Goal: Task Accomplishment & Management: Complete application form

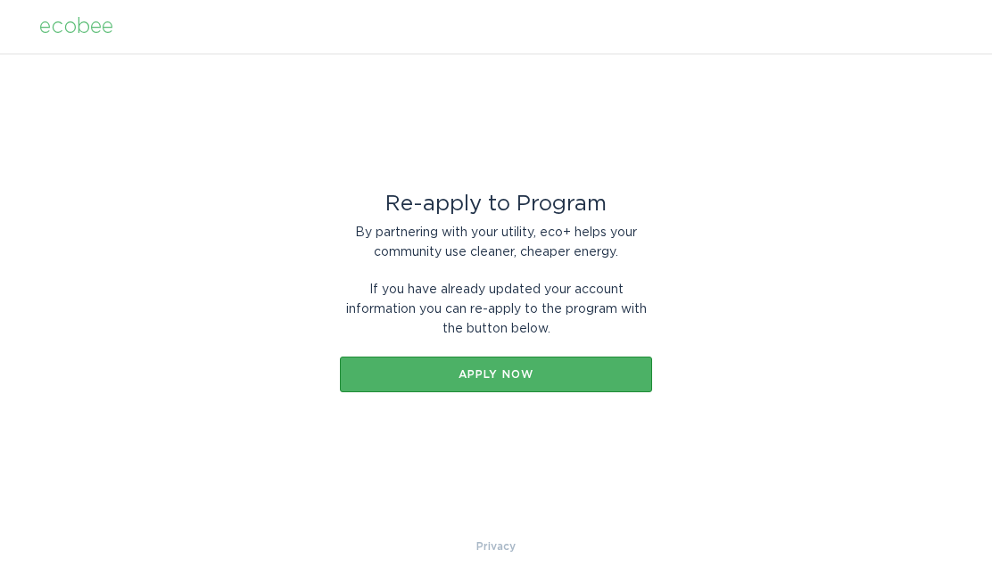
click at [507, 376] on div "Apply now" at bounding box center [496, 374] width 294 height 11
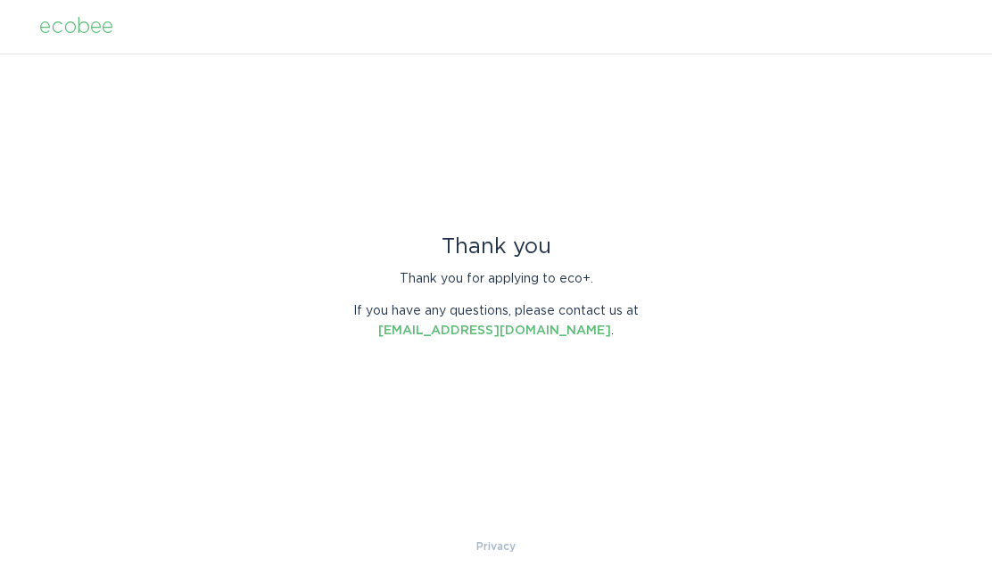
click at [72, 27] on div "ecobee" at bounding box center [76, 27] width 74 height 20
click at [62, 30] on div "ecobee" at bounding box center [76, 27] width 74 height 20
